Goal: Information Seeking & Learning: Learn about a topic

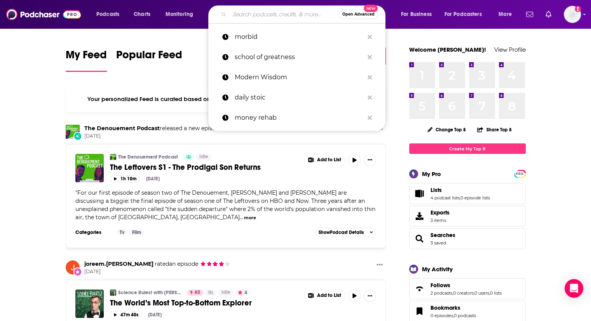
click at [236, 14] on input "Search podcasts, credits, & more..." at bounding box center [284, 14] width 109 height 12
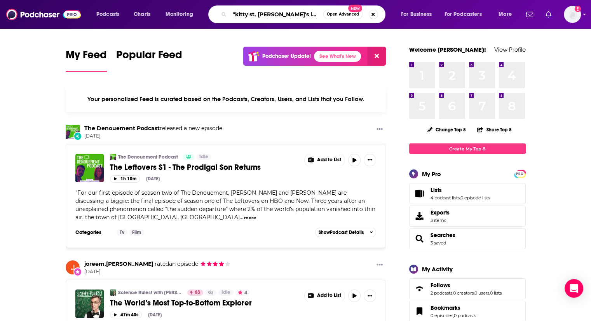
type input ""kitty st. [PERSON_NAME]'s last dance""
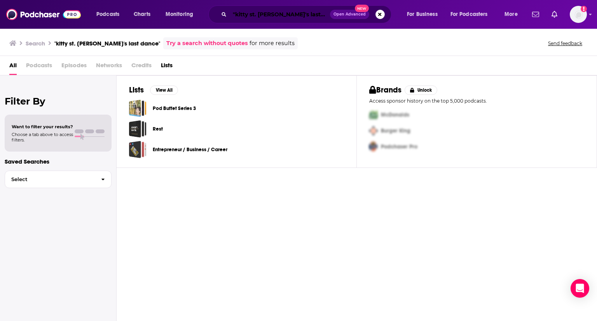
click at [276, 14] on input ""kitty st. [PERSON_NAME]'s last dance"" at bounding box center [280, 14] width 100 height 12
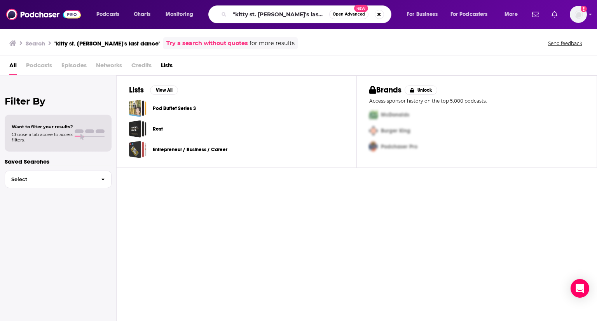
click at [66, 66] on span "Episodes" at bounding box center [73, 67] width 25 height 16
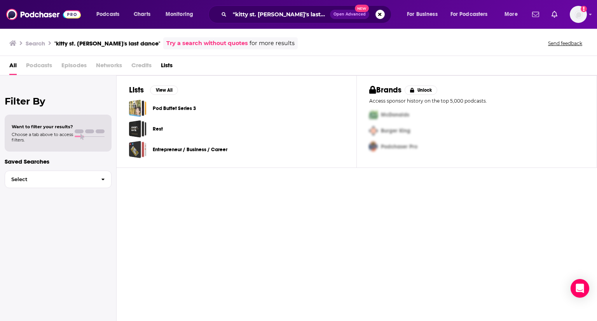
click at [79, 66] on span "Episodes" at bounding box center [73, 67] width 25 height 16
